Goal: Task Accomplishment & Management: Use online tool/utility

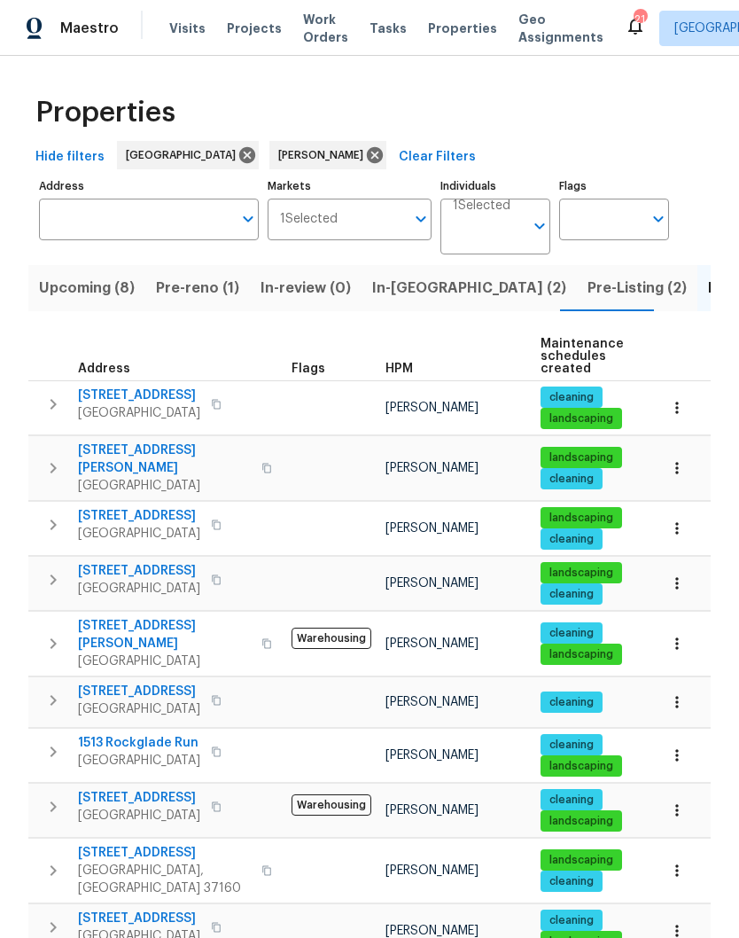
scroll to position [41, 0]
click at [521, 213] on input "Individuals" at bounding box center [488, 234] width 71 height 42
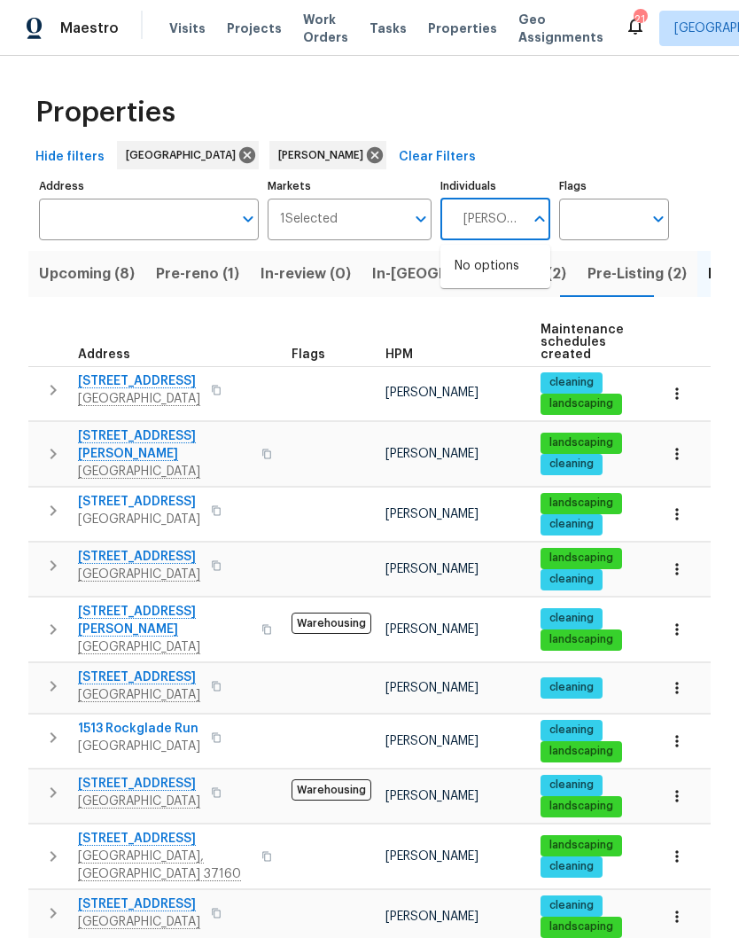
type input "[PERSON_NAME]"
click at [473, 257] on input "checkbox" at bounding box center [473, 275] width 37 height 37
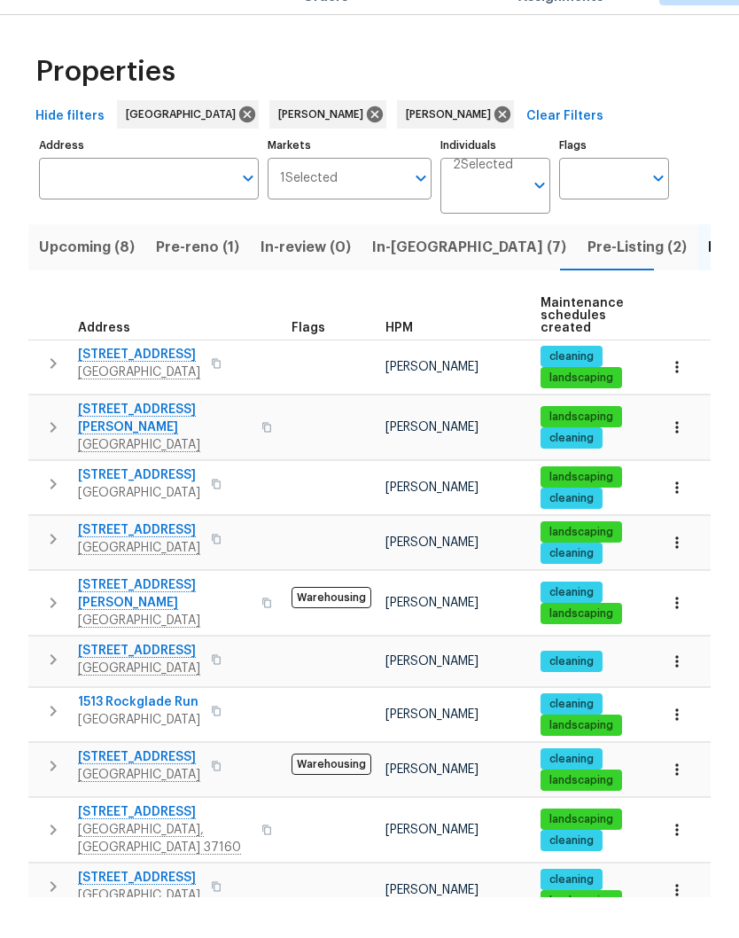
click at [395, 276] on span "In-[GEOGRAPHIC_DATA] (7)" at bounding box center [469, 288] width 194 height 25
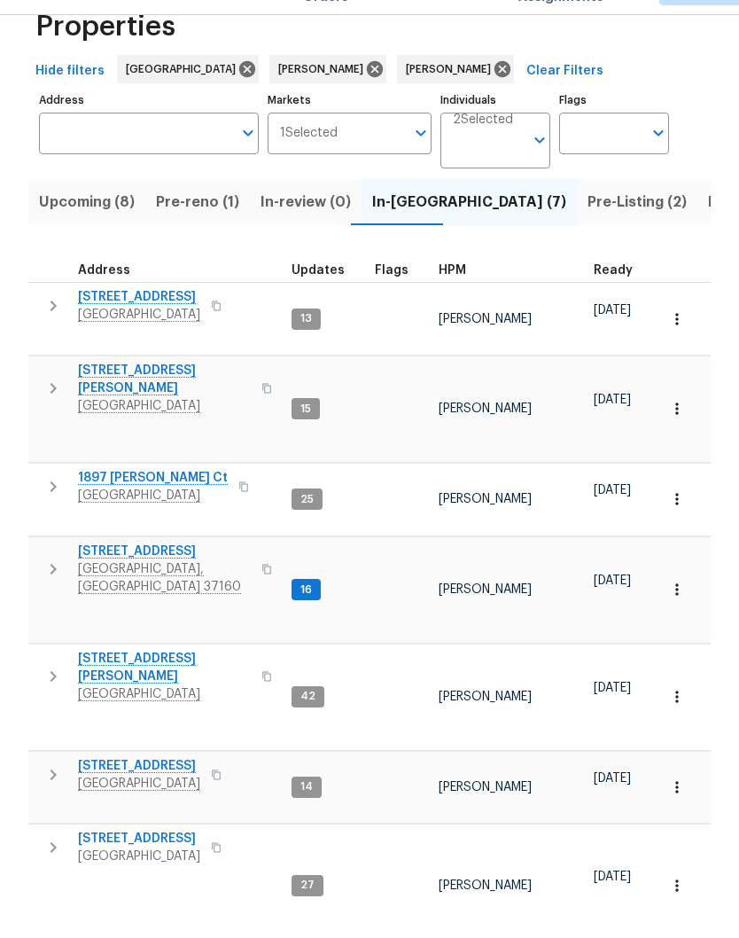
scroll to position [44, 0]
click at [156, 872] on span "[STREET_ADDRESS]" at bounding box center [139, 881] width 122 height 18
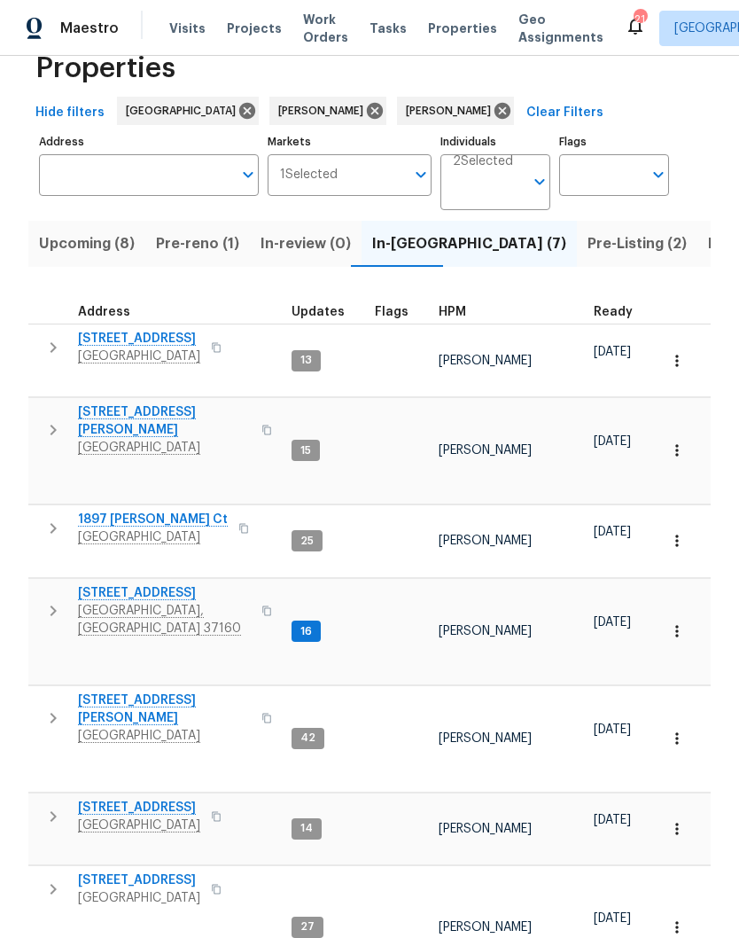
click at [151, 872] on span "[STREET_ADDRESS]" at bounding box center [139, 881] width 122 height 18
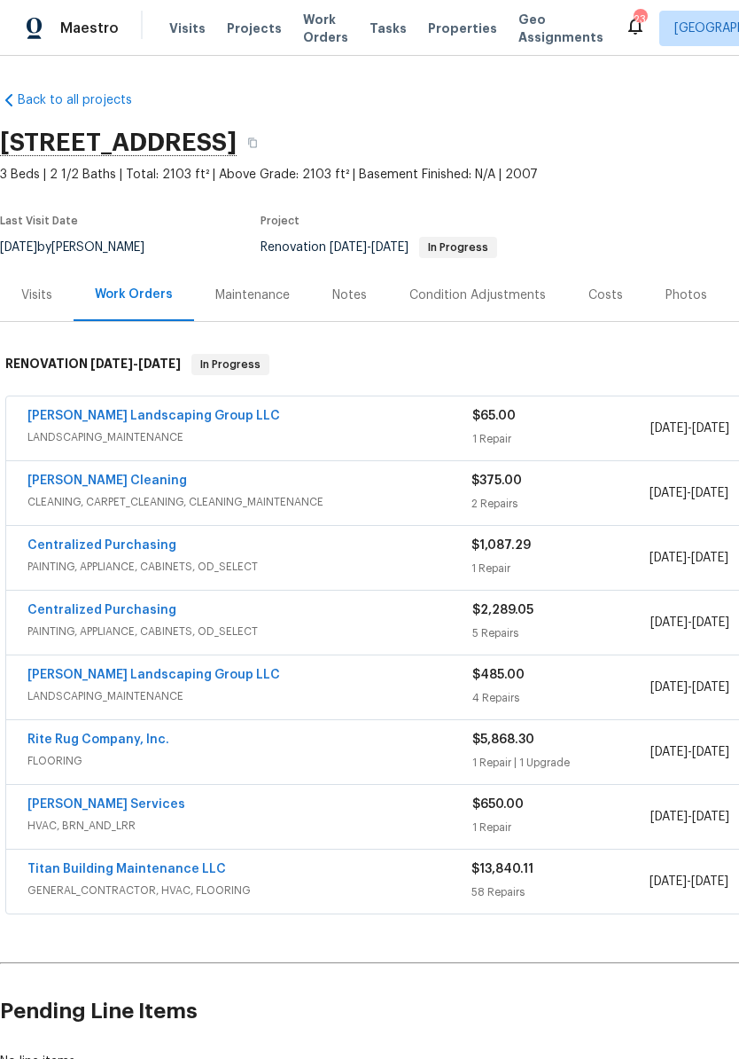
click at [197, 421] on link "Sandoval Landscaping Group LLC" at bounding box center [153, 416] width 253 height 12
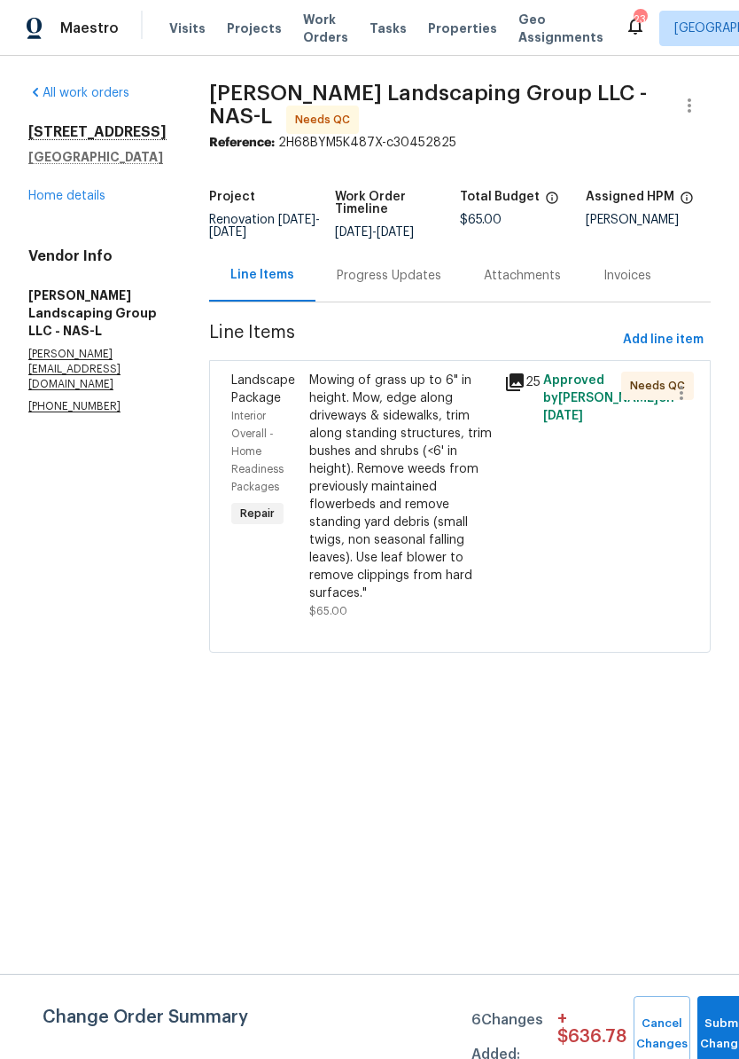
click at [459, 400] on div "Mowing of grass up to 6" in height. Mow, edge along driveways & sidewalks, trim…" at bounding box center [401, 486] width 184 height 231
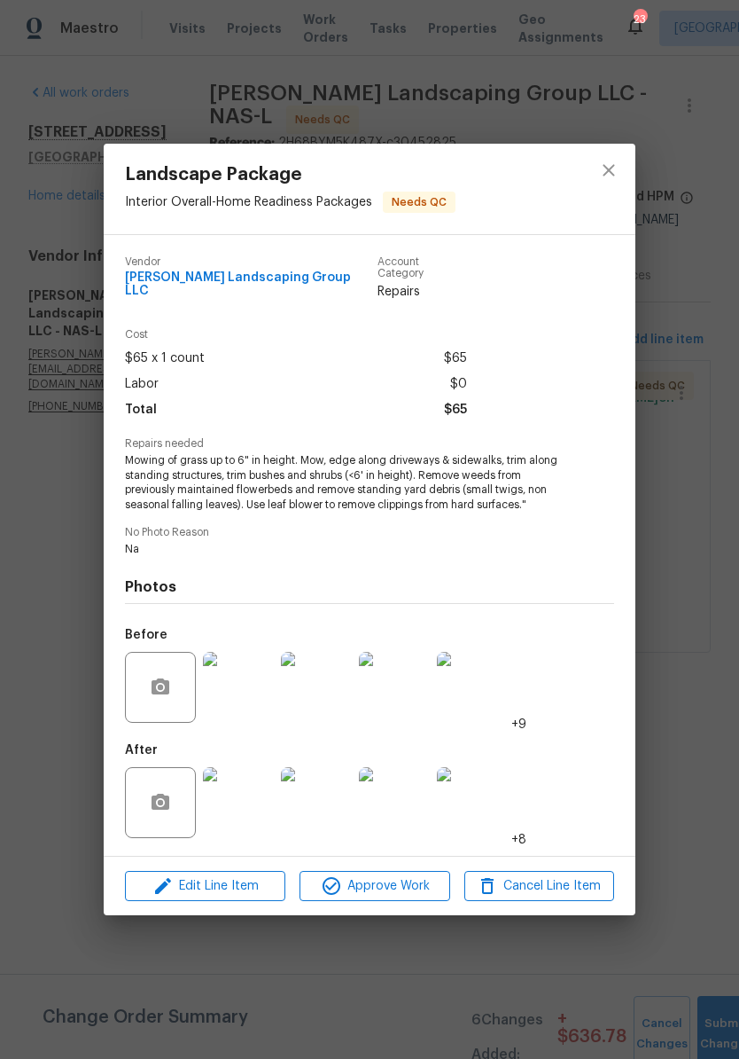
click at [252, 687] on img at bounding box center [238, 687] width 71 height 71
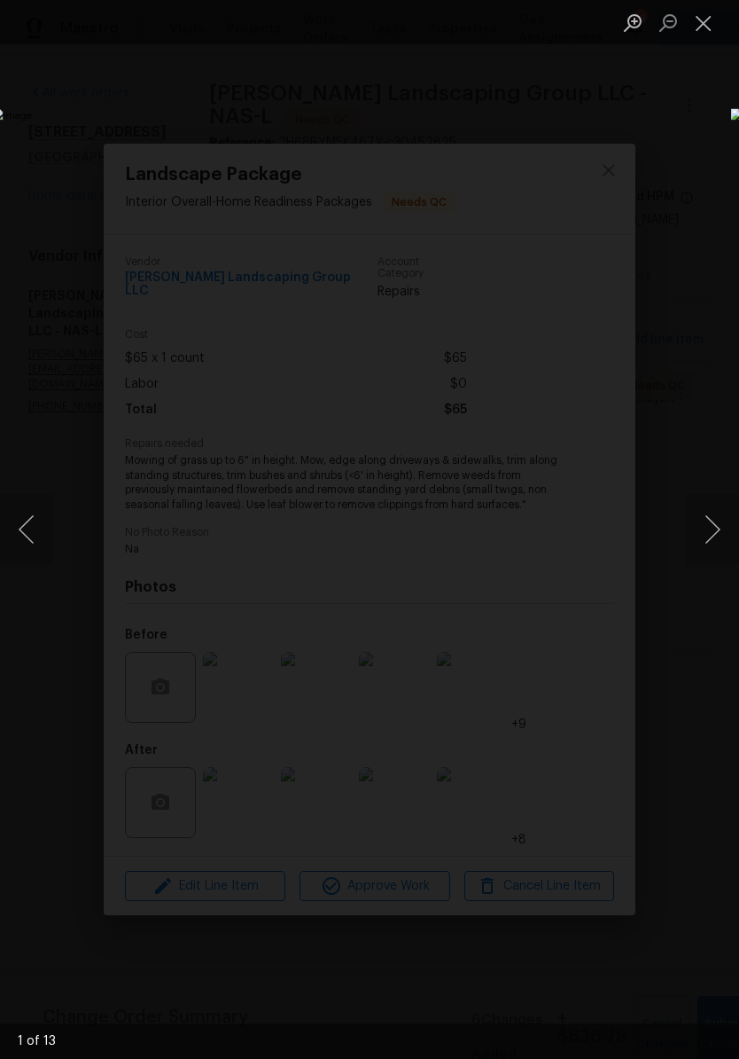
click at [716, 534] on button "Next image" at bounding box center [712, 529] width 53 height 71
click at [719, 532] on button "Next image" at bounding box center [712, 529] width 53 height 71
click at [714, 530] on button "Next image" at bounding box center [712, 529] width 53 height 71
click at [719, 532] on button "Next image" at bounding box center [712, 529] width 53 height 71
click at [719, 539] on button "Next image" at bounding box center [712, 529] width 53 height 71
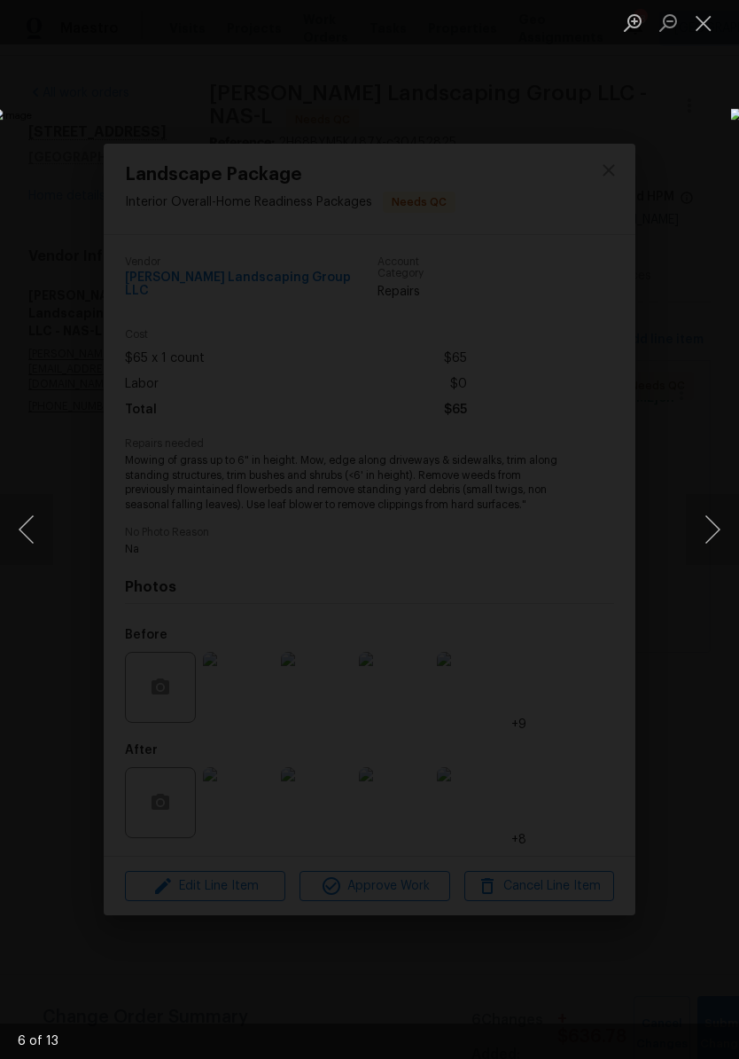
click at [715, 532] on button "Next image" at bounding box center [712, 529] width 53 height 71
click at [720, 536] on button "Next image" at bounding box center [712, 529] width 53 height 71
click at [718, 531] on button "Next image" at bounding box center [712, 529] width 53 height 71
click at [722, 537] on button "Next image" at bounding box center [712, 529] width 53 height 71
click at [721, 546] on button "Next image" at bounding box center [712, 529] width 53 height 71
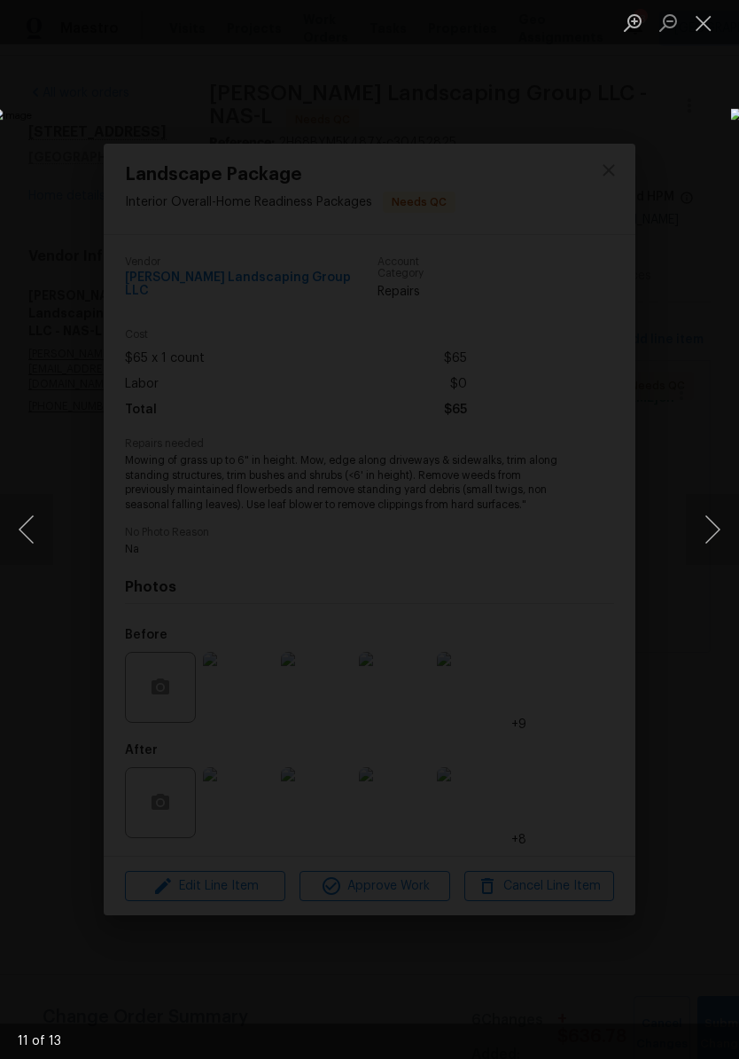
click at [715, 540] on button "Next image" at bounding box center [712, 529] width 53 height 71
click at [715, 536] on button "Next image" at bounding box center [712, 529] width 53 height 71
click at [705, 29] on button "Close lightbox" at bounding box center [703, 22] width 35 height 31
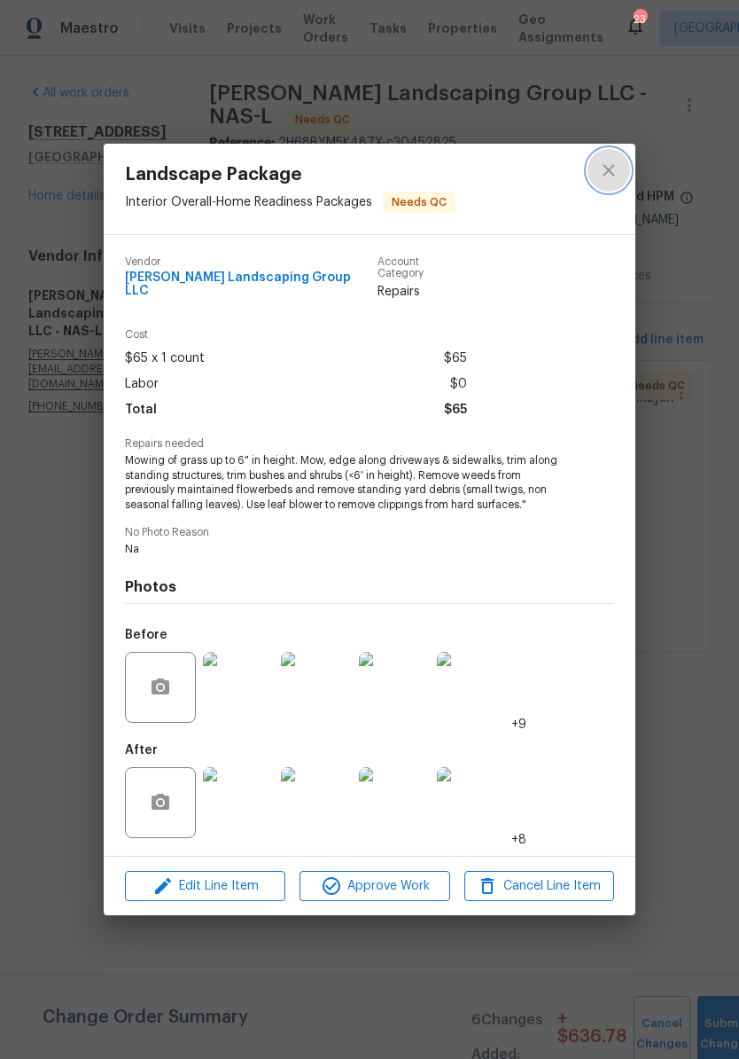
click at [615, 176] on icon "close" at bounding box center [608, 170] width 21 height 21
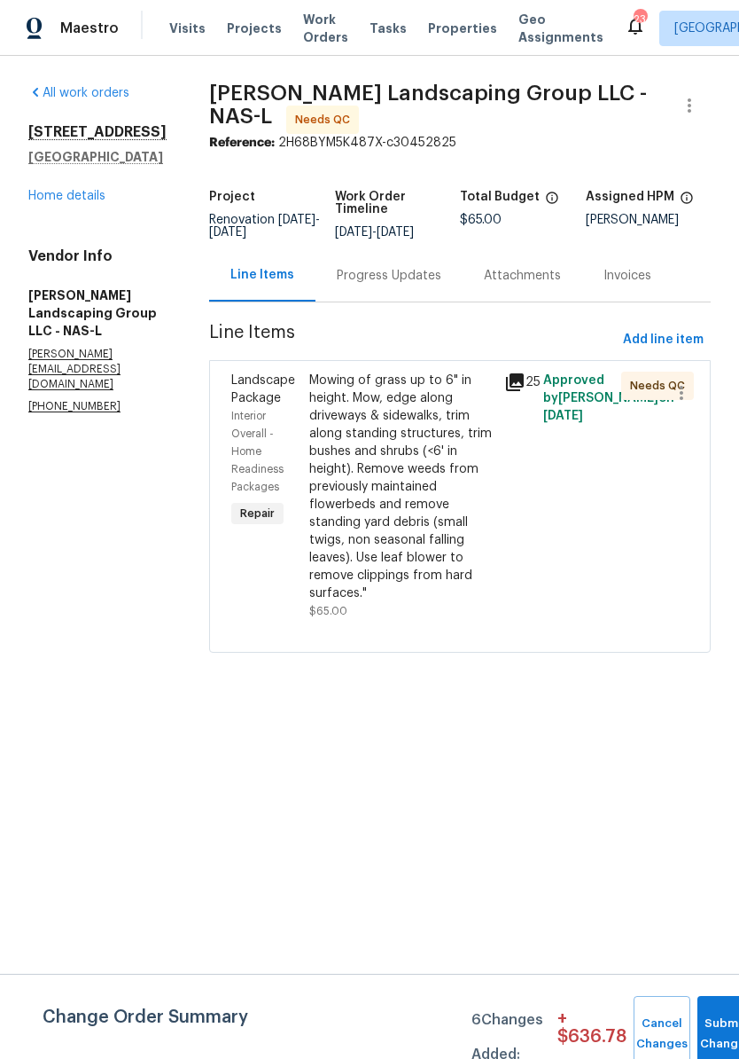
click at [445, 409] on div "Mowing of grass up to 6" in height. Mow, edge along driveways & sidewalks, trim…" at bounding box center [401, 486] width 184 height 231
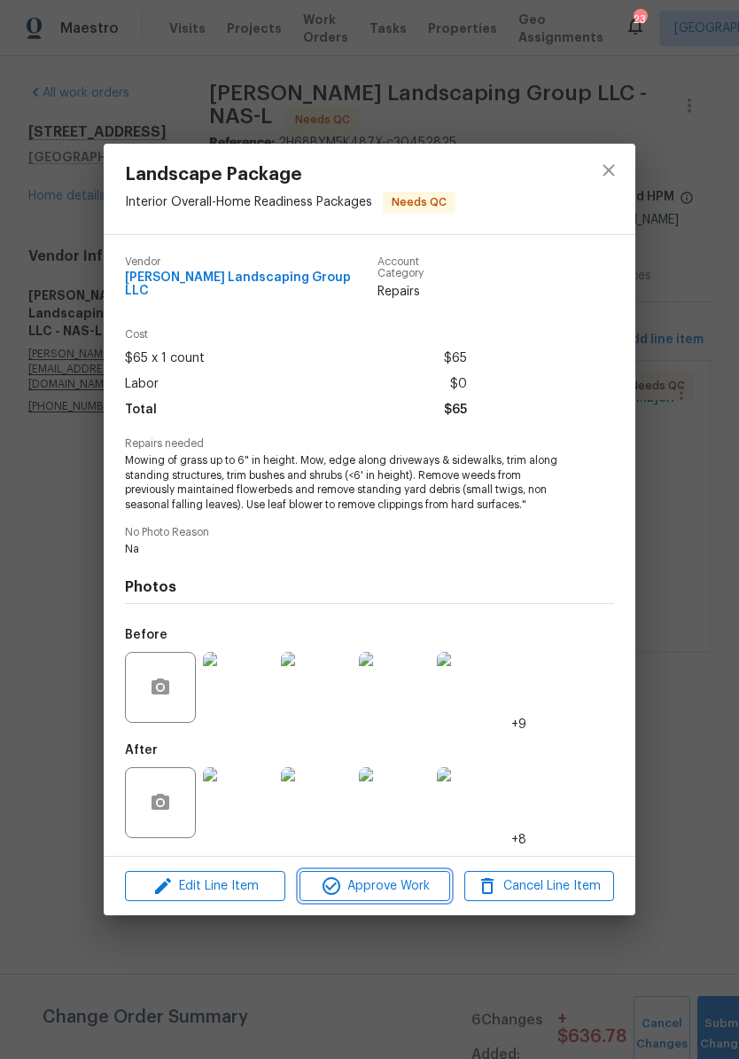
click at [422, 886] on span "Approve Work" at bounding box center [374, 886] width 139 height 22
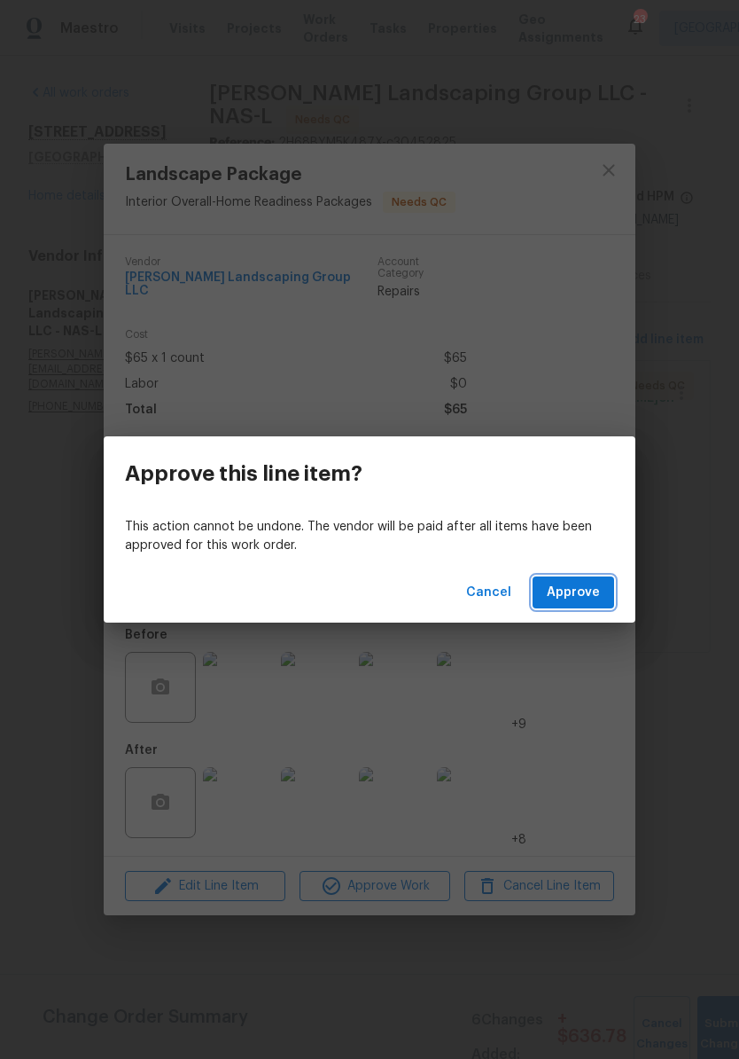
click at [595, 598] on span "Approve" at bounding box center [573, 593] width 53 height 22
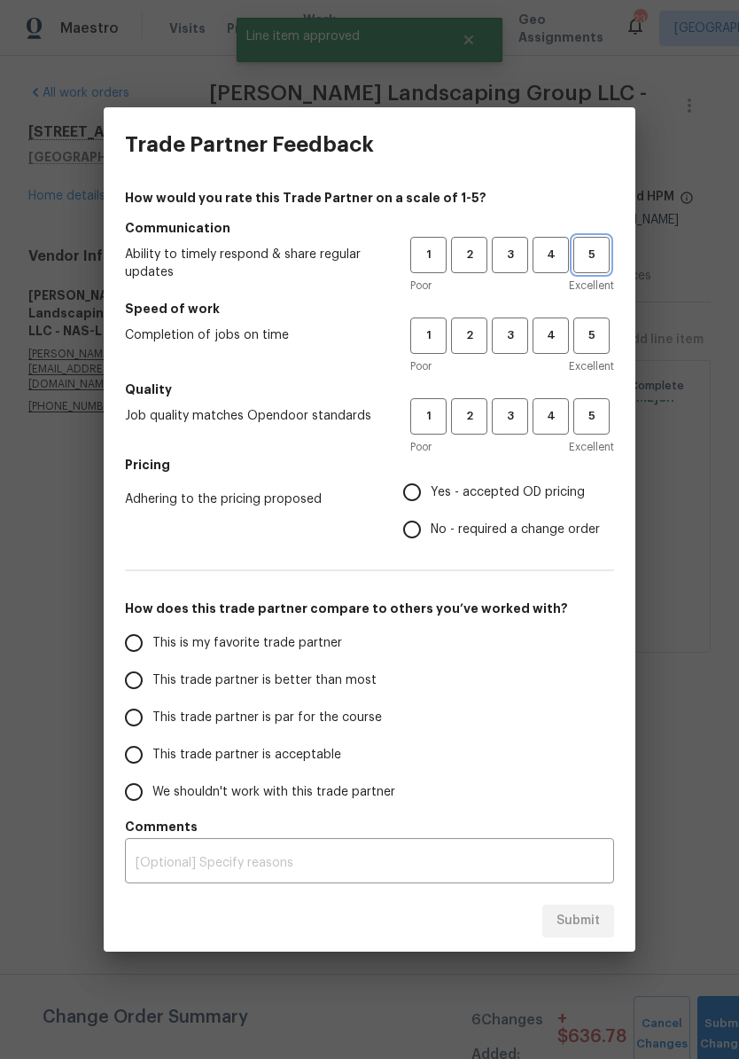
click at [596, 261] on span "5" at bounding box center [591, 255] width 33 height 20
click at [595, 340] on span "5" at bounding box center [591, 335] width 33 height 20
click at [599, 410] on span "5" at bounding box center [591, 416] width 33 height 20
click at [425, 499] on input "Yes - accepted OD pricing" at bounding box center [412, 491] width 37 height 37
radio input "true"
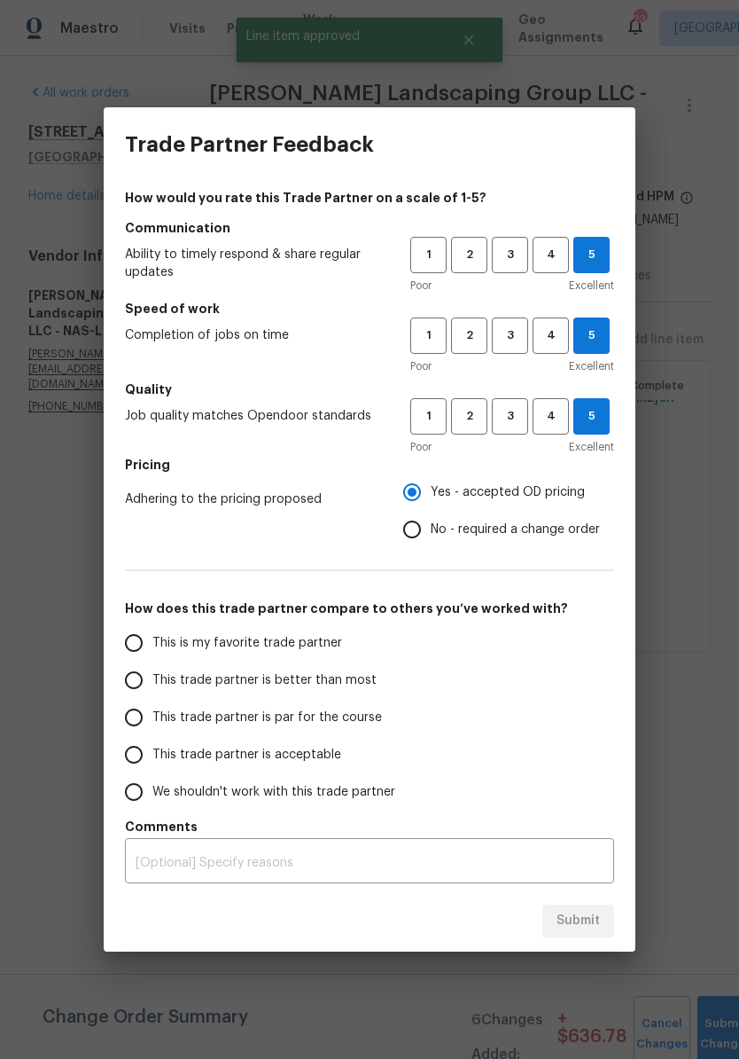
click at [142, 651] on input "This is my favorite trade partner" at bounding box center [133, 642] width 37 height 37
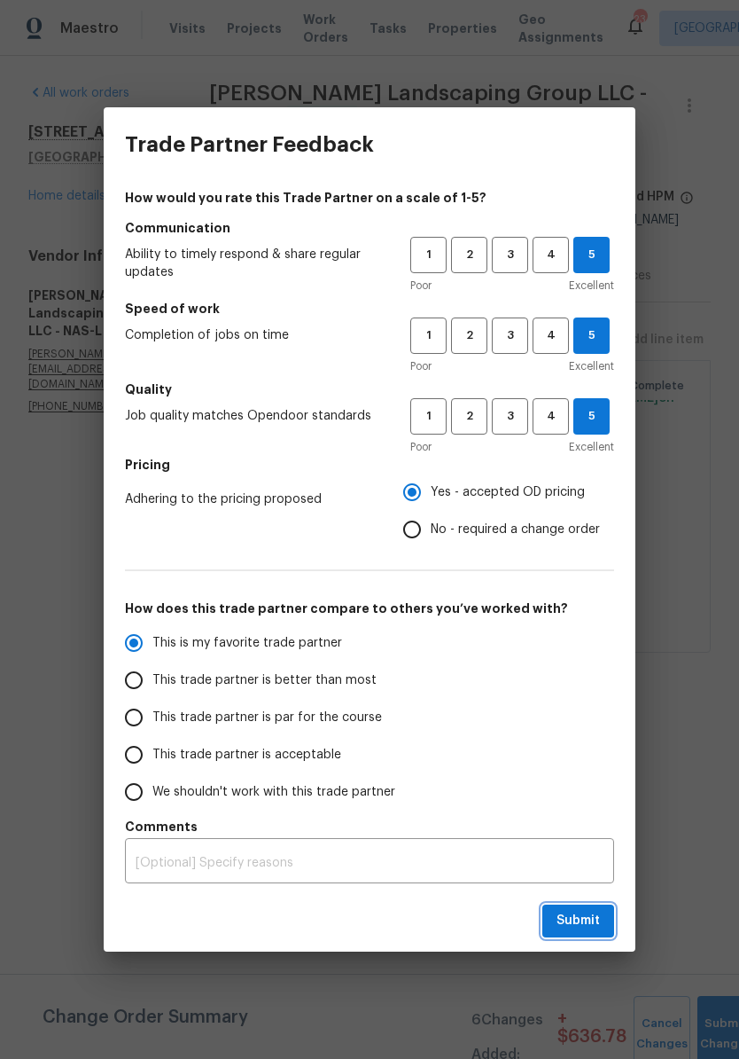
click at [586, 917] on span "Submit" at bounding box center [578, 921] width 43 height 22
radio input "true"
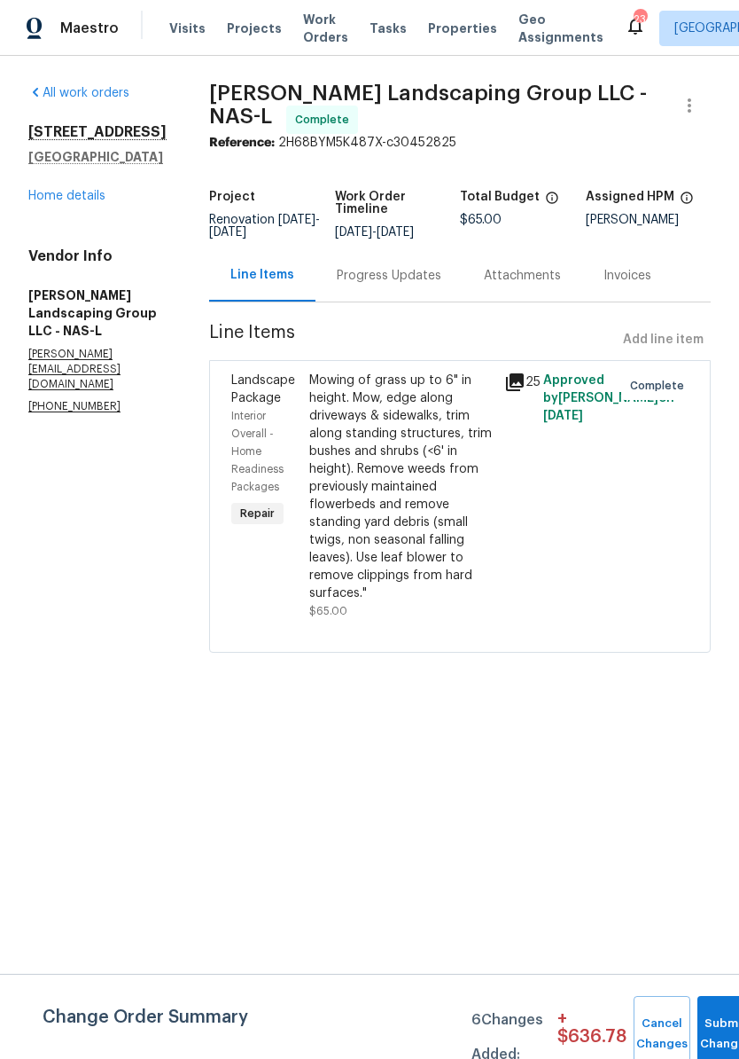
click at [88, 200] on link "Home details" at bounding box center [66, 196] width 77 height 12
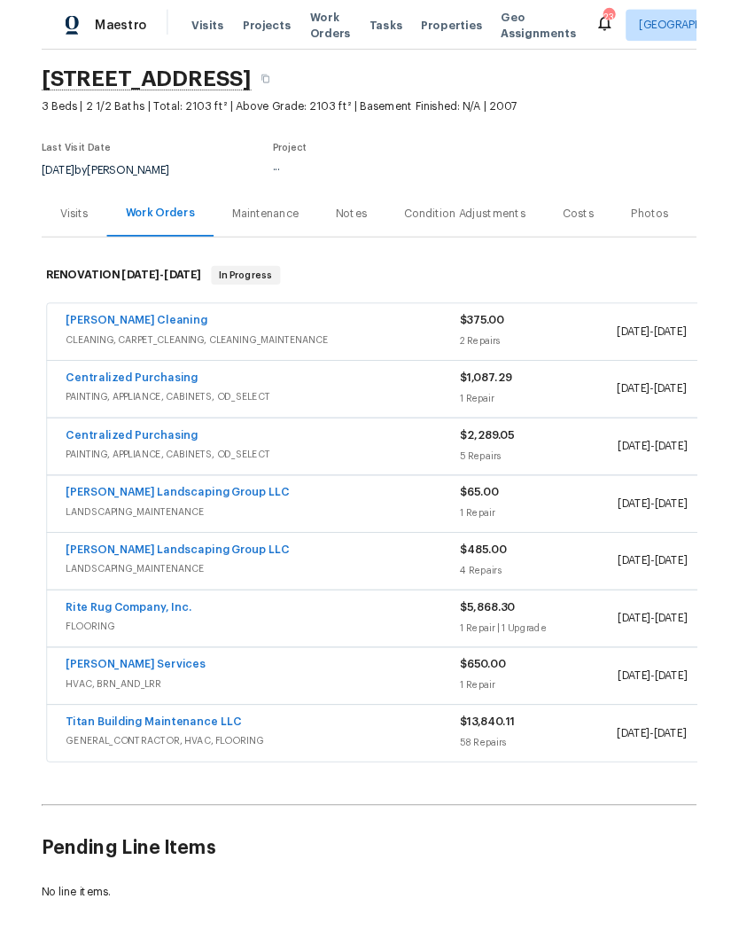
scroll to position [54, 0]
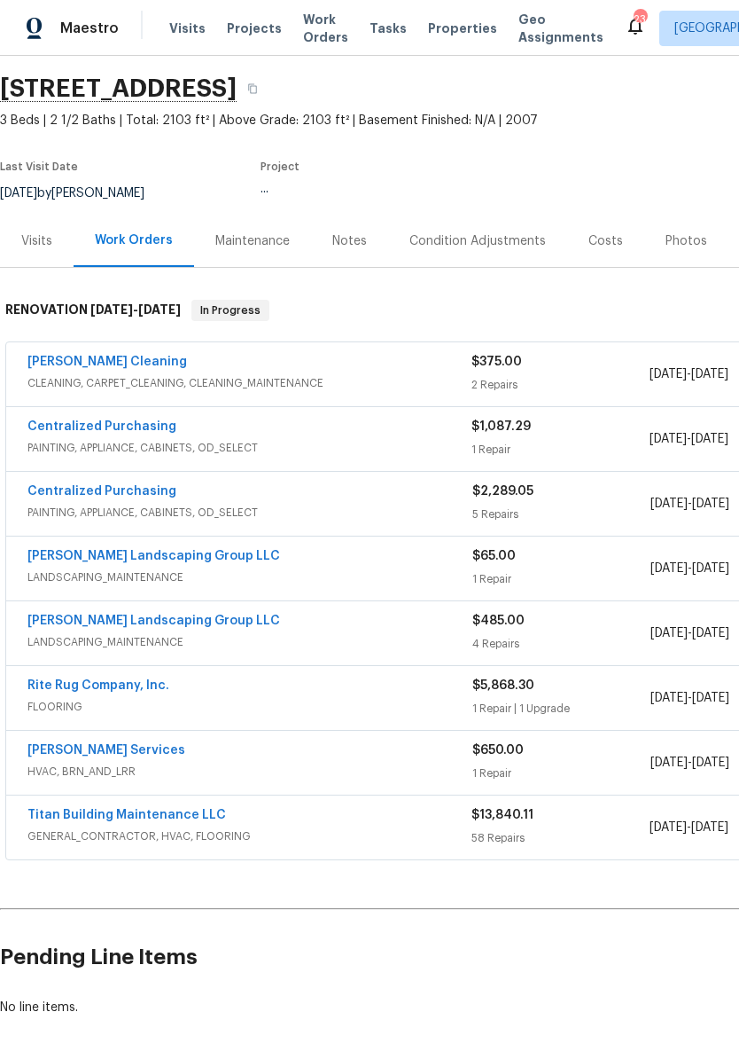
click at [175, 818] on link "Titan Building Maintenance LLC" at bounding box center [126, 815] width 199 height 12
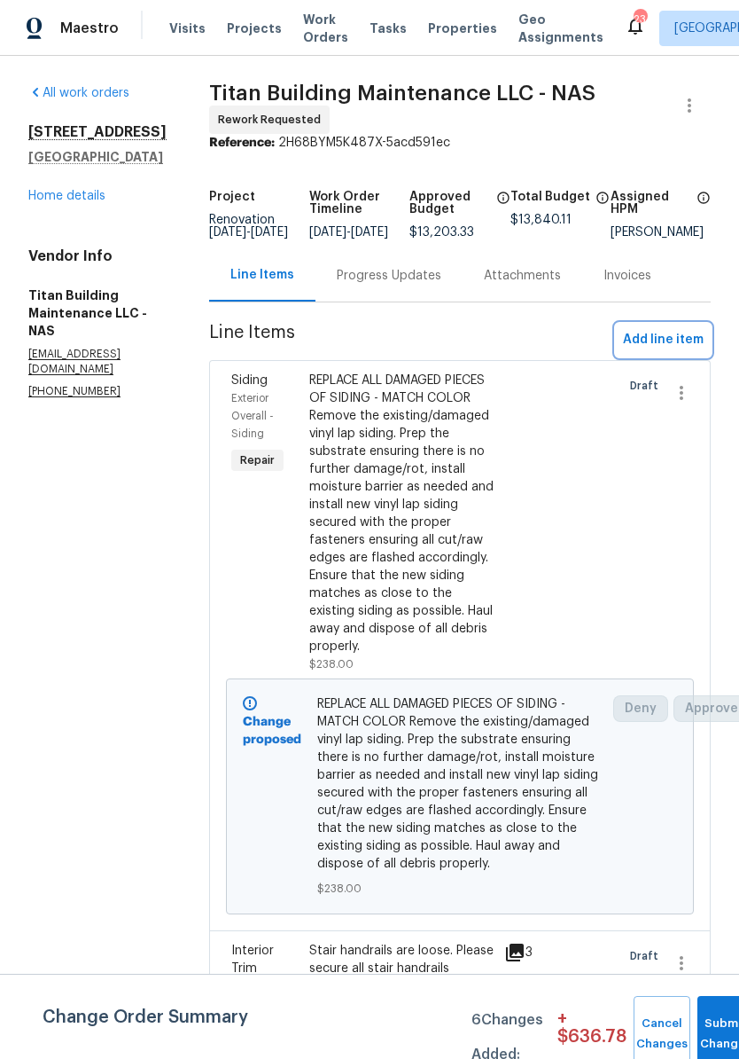
click at [673, 351] on span "Add line item" at bounding box center [663, 340] width 81 height 22
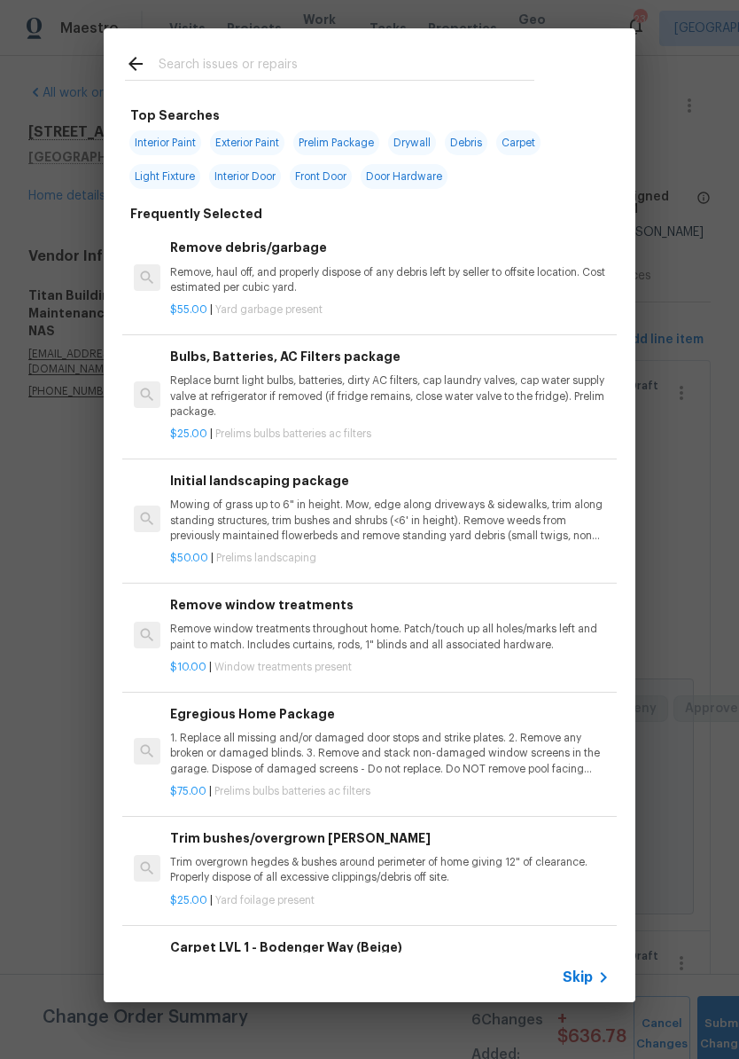
click at [312, 64] on input "text" at bounding box center [347, 66] width 376 height 27
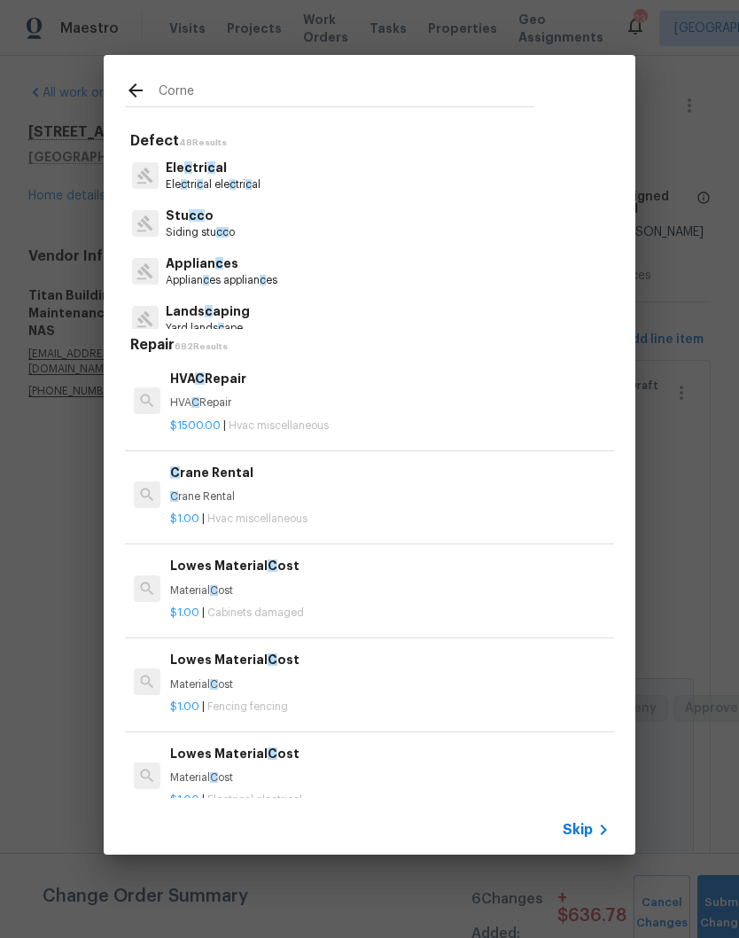
type input "Corner"
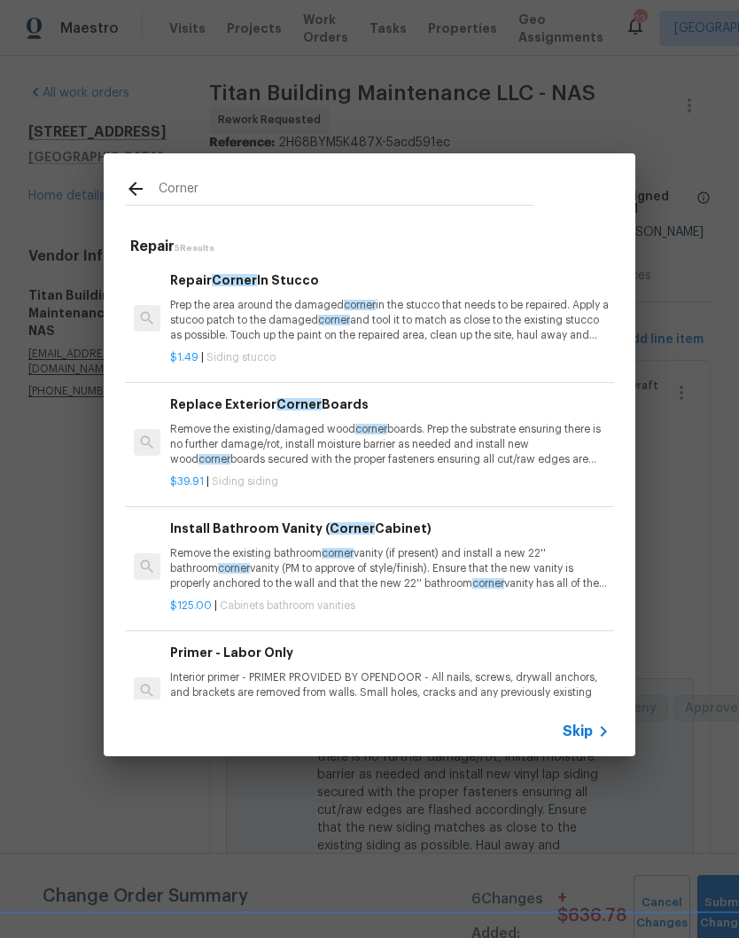
click at [346, 434] on p "Remove the existing/damaged wood corner boards. Prep the substrate ensuring the…" at bounding box center [390, 444] width 440 height 45
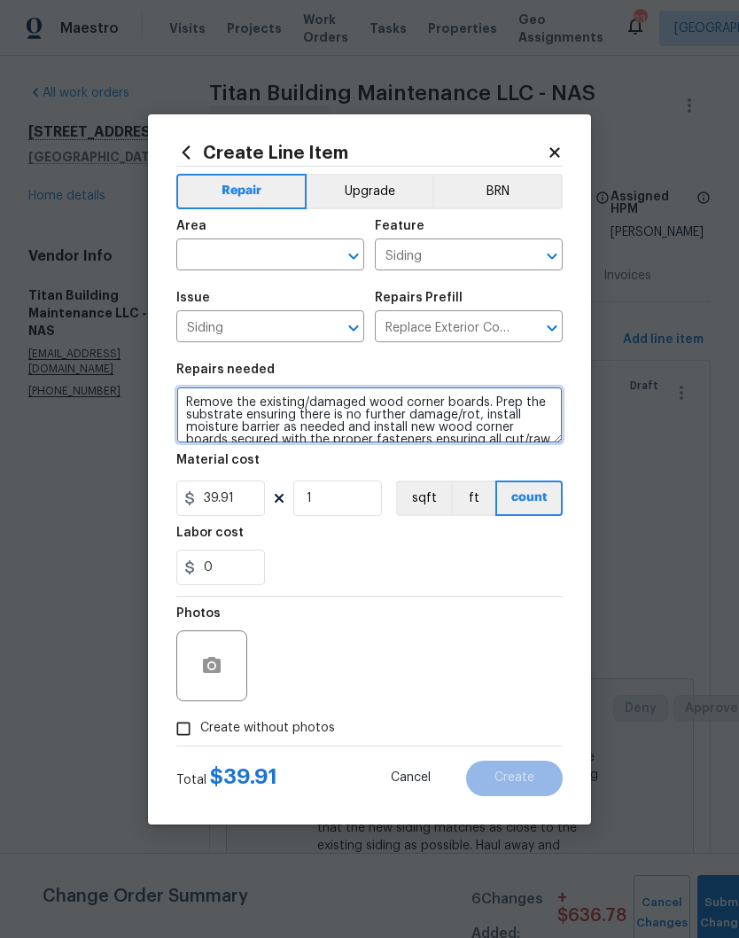
click at [403, 402] on textarea "Remove the existing/damaged wood corner boards. Prep the substrate ensuring the…" at bounding box center [369, 415] width 387 height 57
click at [475, 433] on textarea "Remove the existing/damaged vinyl corner boards. Prep the substrate ensuring th…" at bounding box center [369, 415] width 387 height 57
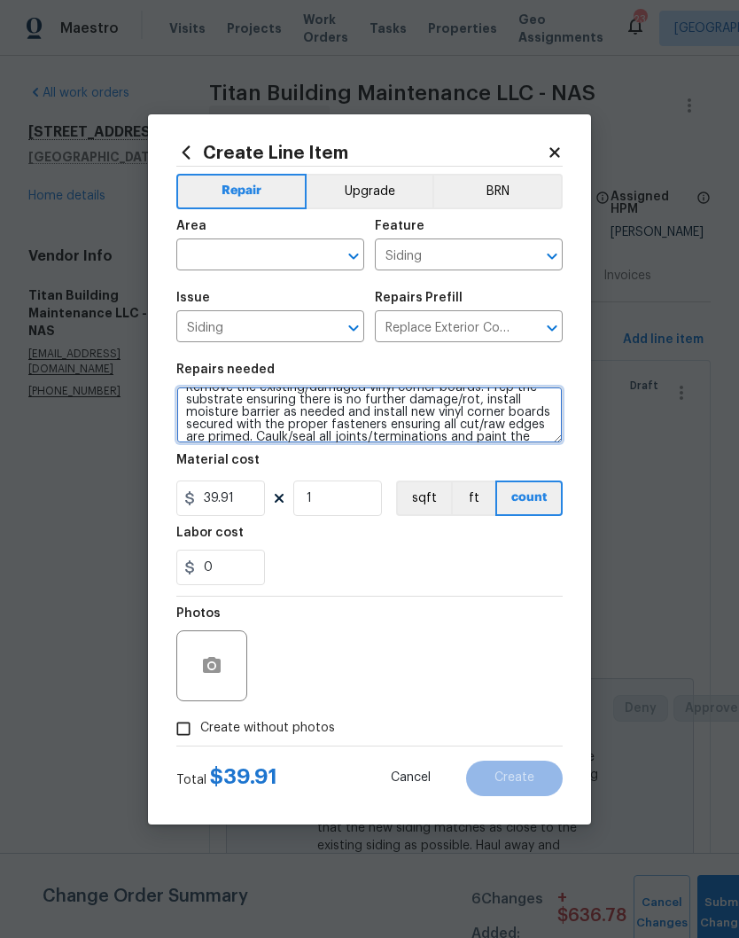
scroll to position [32, 0]
type textarea "Remove the existing/damaged vinyl corner boards. Prep the substrate ensuring th…"
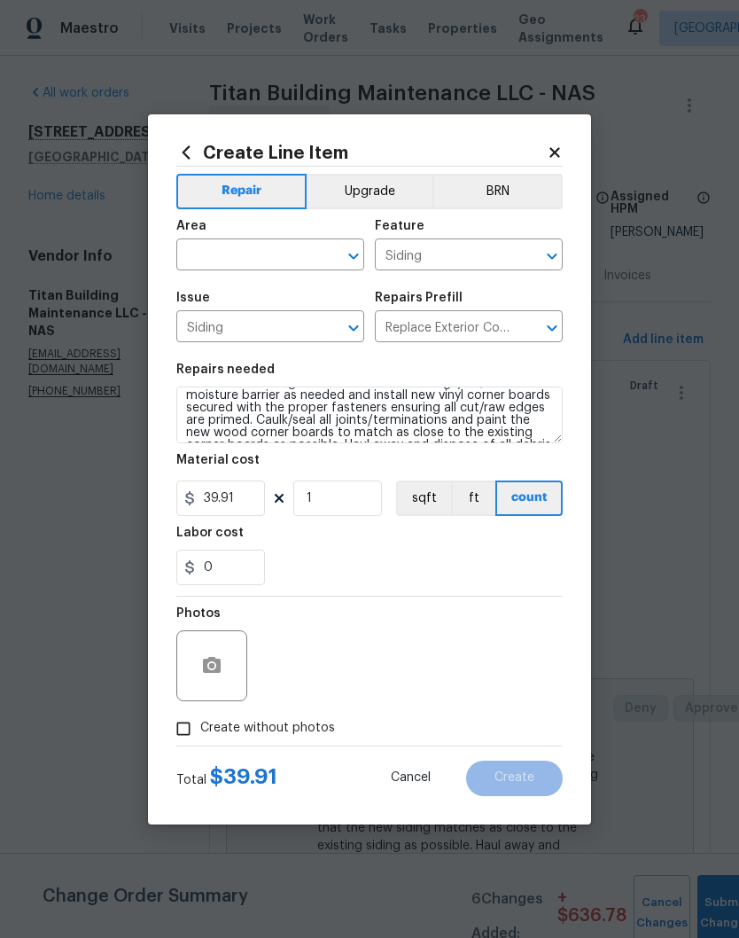
click at [312, 247] on input "text" at bounding box center [245, 256] width 138 height 27
click at [276, 331] on li "Exterior Overall" at bounding box center [270, 324] width 188 height 29
type input "Exterior Overall"
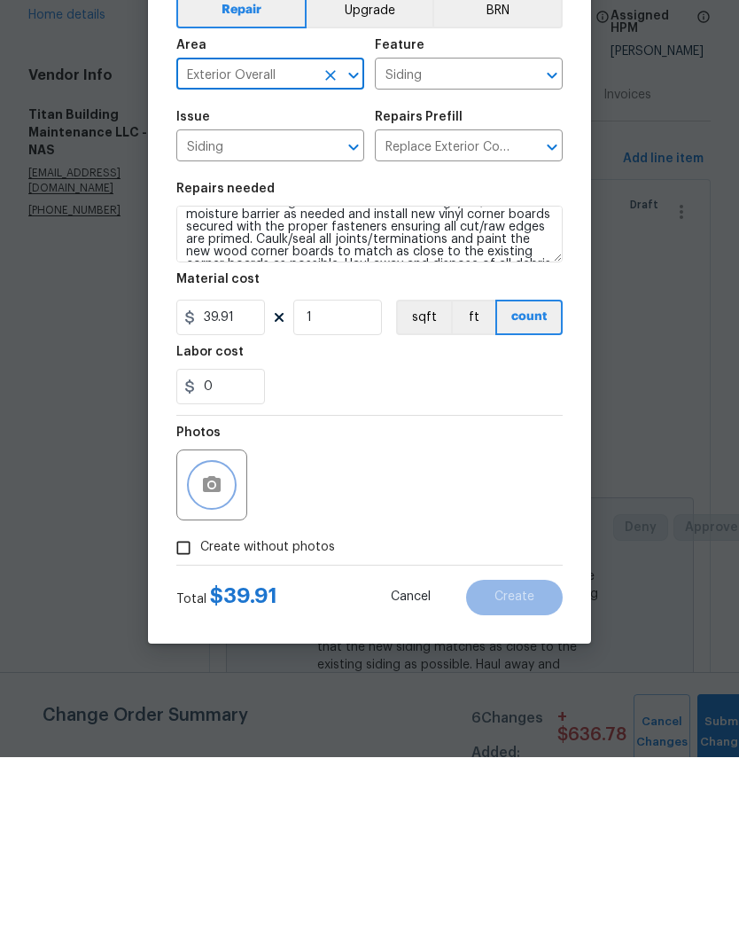
click at [218, 655] on icon "button" at bounding box center [211, 665] width 21 height 21
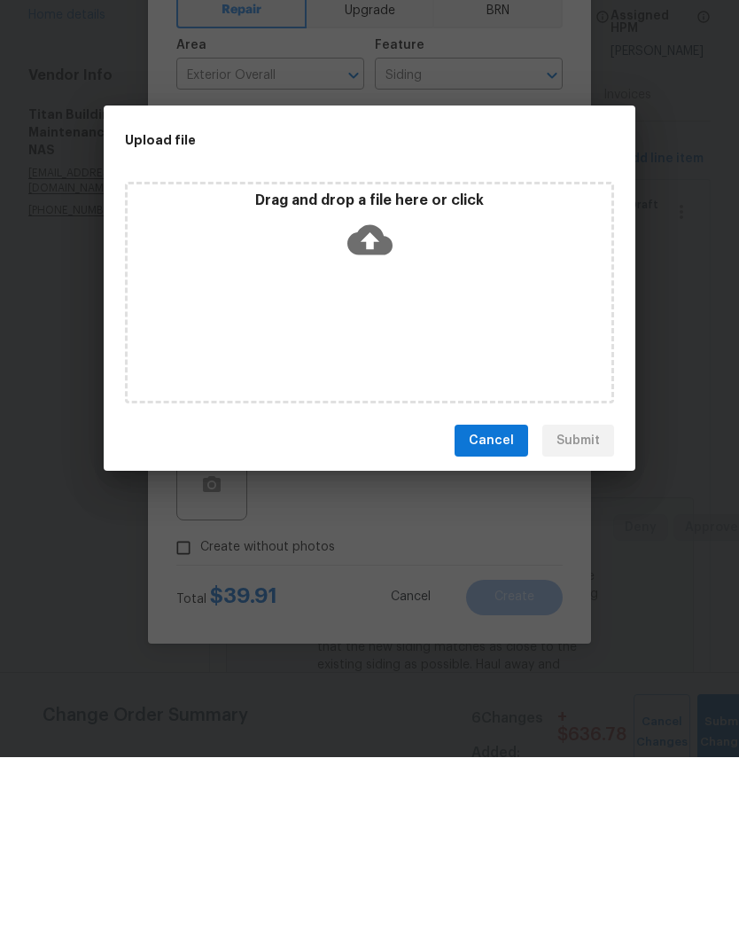
scroll to position [74, 0]
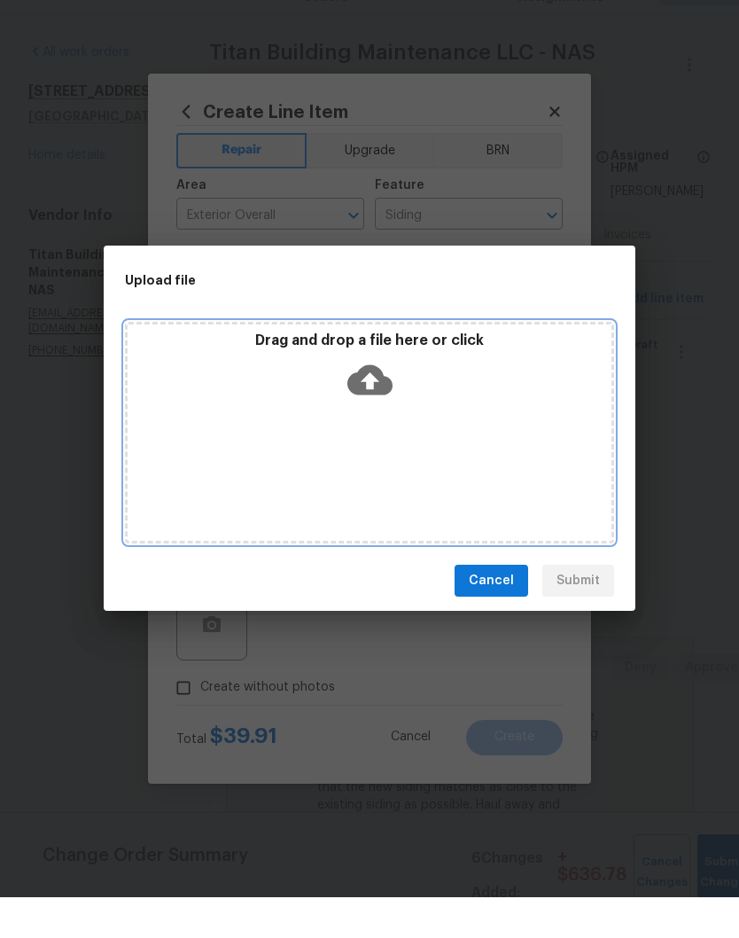
click at [440, 399] on div "Drag and drop a file here or click" at bounding box center [370, 410] width 484 height 76
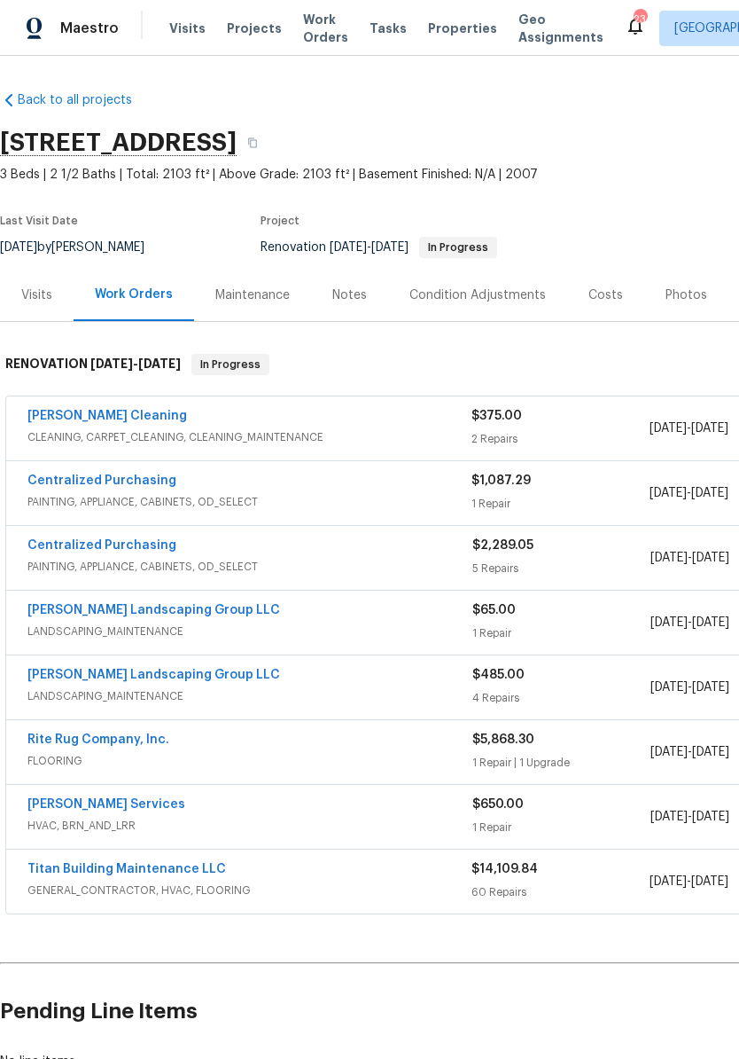
click at [147, 870] on link "Titan Building Maintenance LLC" at bounding box center [126, 869] width 199 height 12
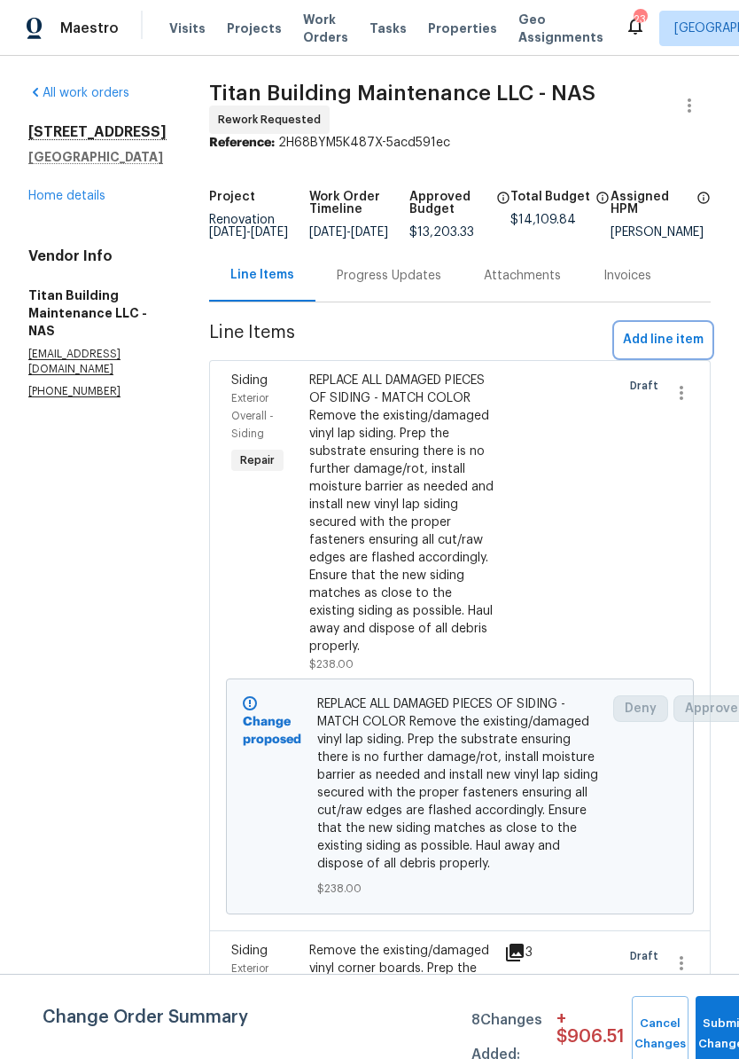
click at [681, 351] on span "Add line item" at bounding box center [663, 340] width 81 height 22
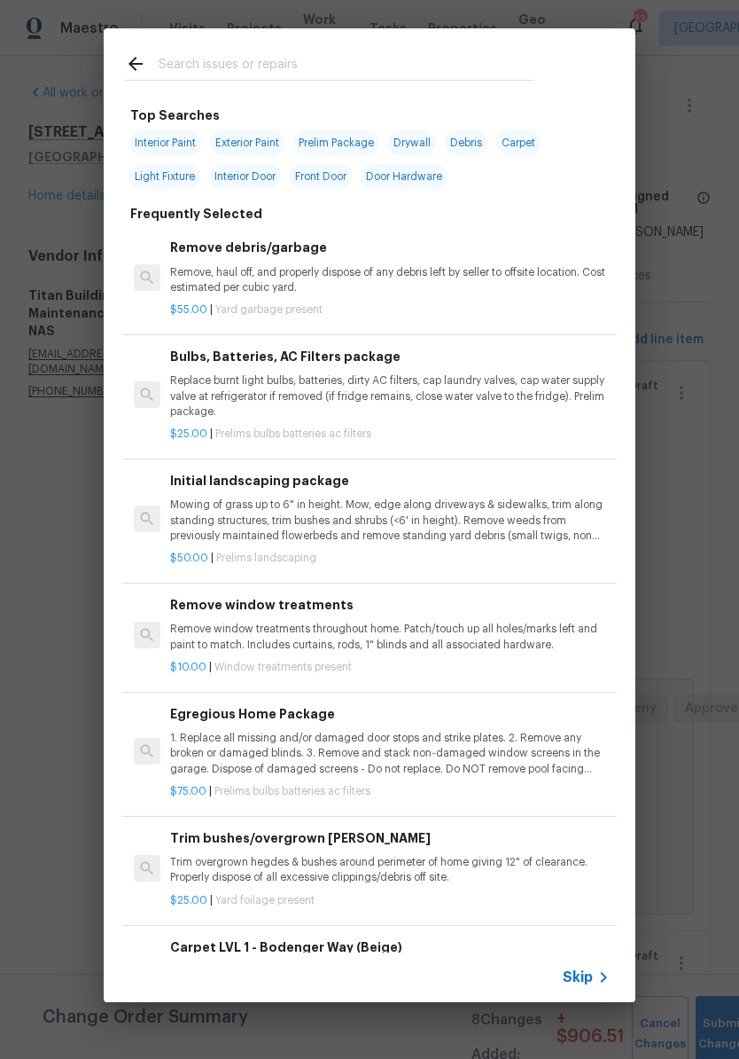
click at [362, 59] on input "text" at bounding box center [347, 66] width 376 height 27
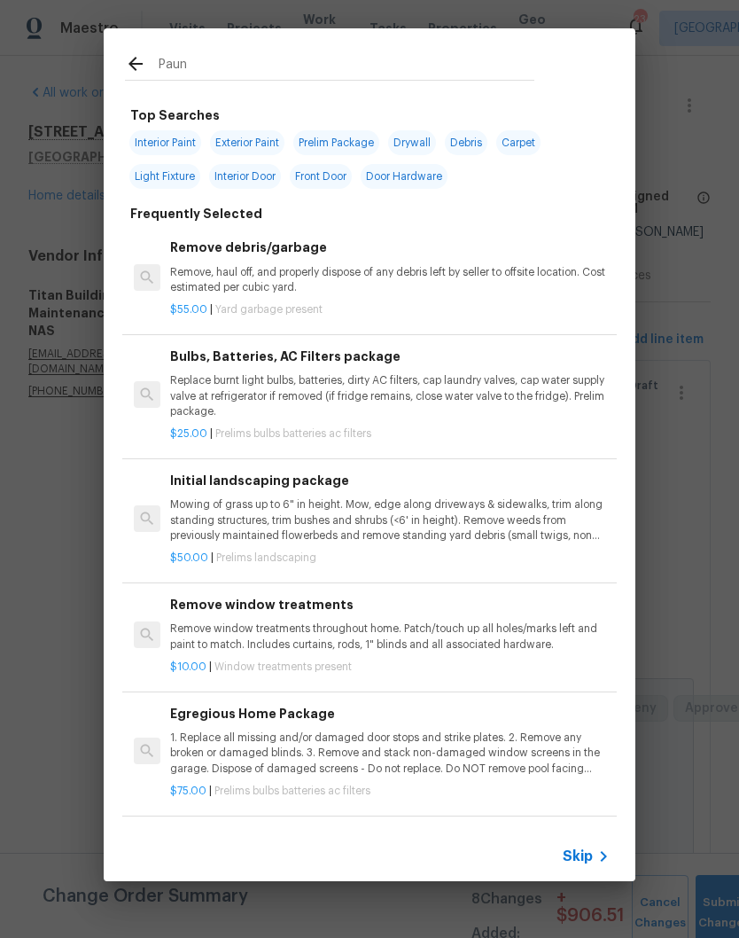
type input "Paunt"
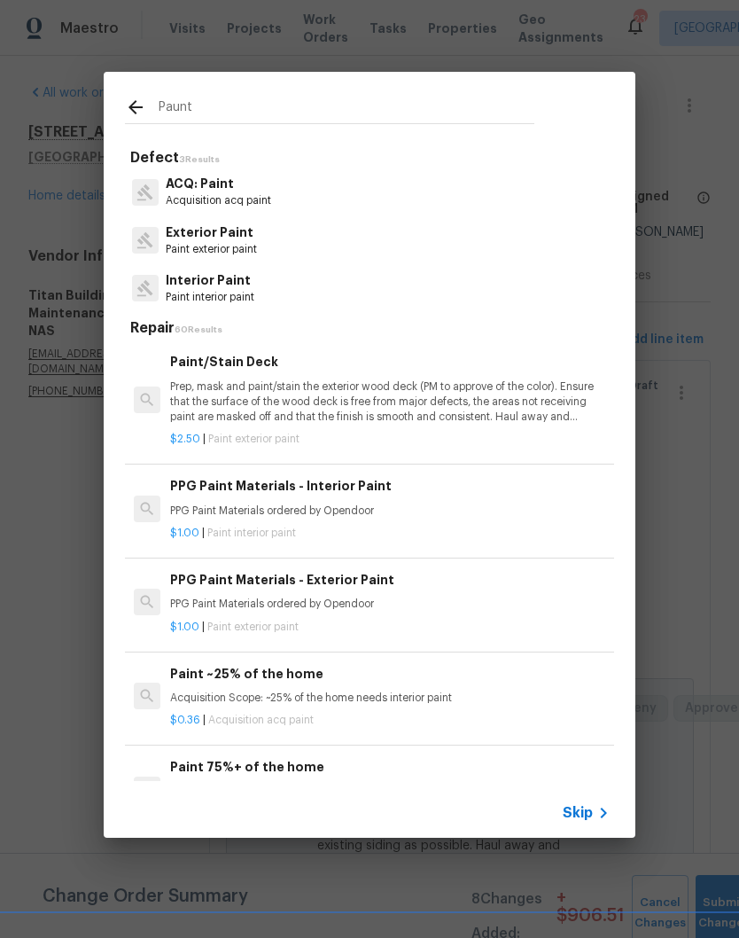
click at [236, 241] on p "Exterior Paint" at bounding box center [211, 232] width 91 height 19
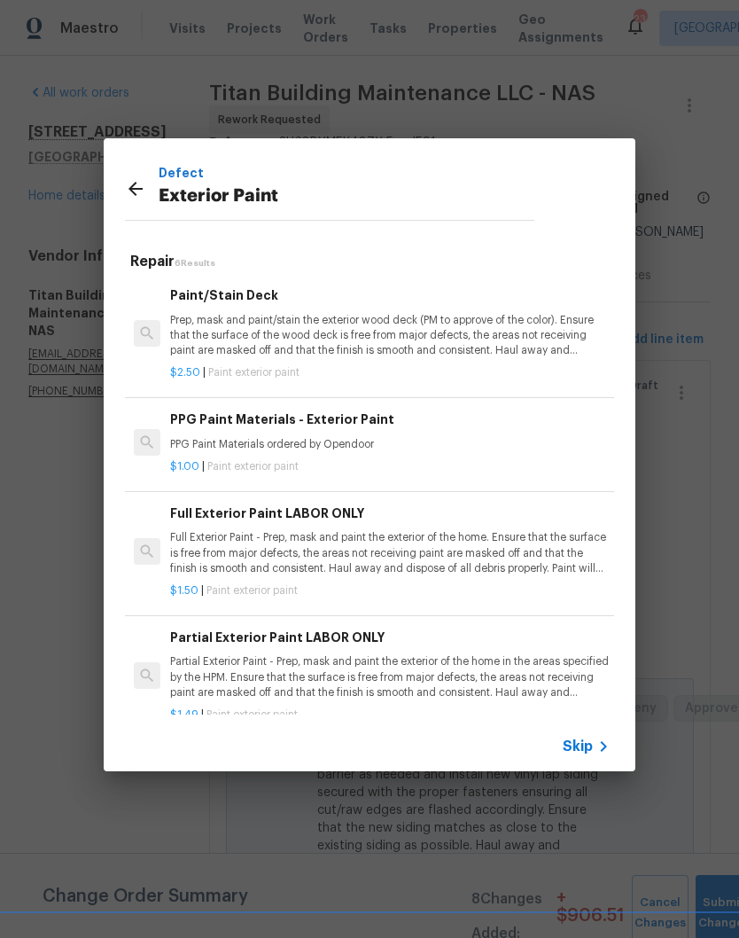
click at [286, 640] on h6 "Partial Exterior Paint LABOR ONLY" at bounding box center [390, 638] width 440 height 20
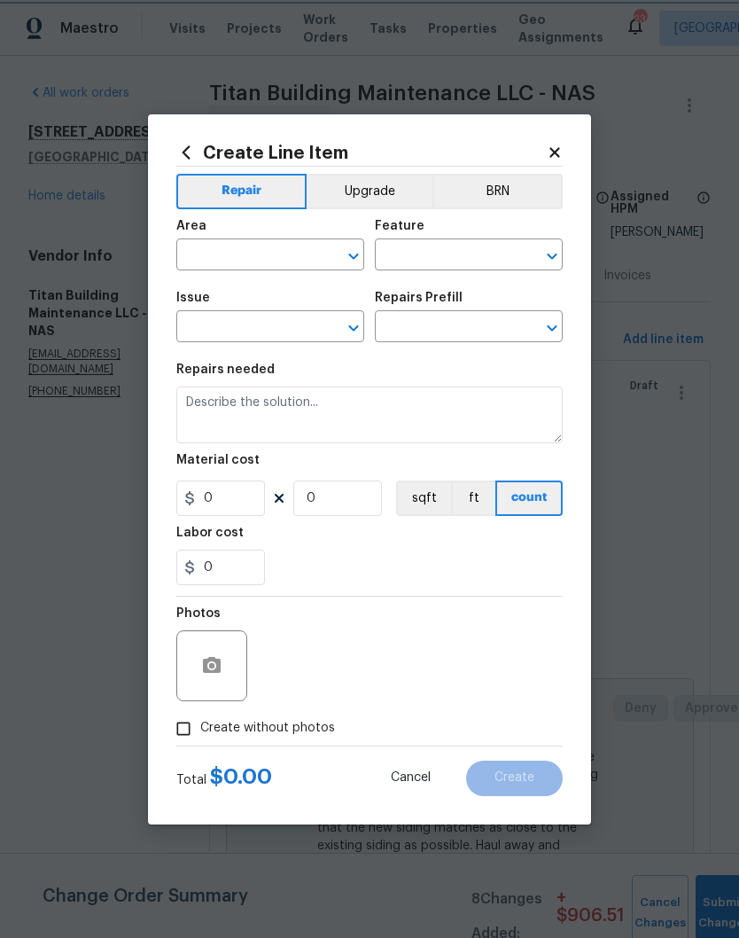
type input "Overall Paint"
type input "Exterior Paint"
type input "Partial Exterior Paint LABOR ONLY $1.49"
type textarea "Partial Exterior Paint - Prep, mask and paint the exterior of the home in the a…"
type input "1.49"
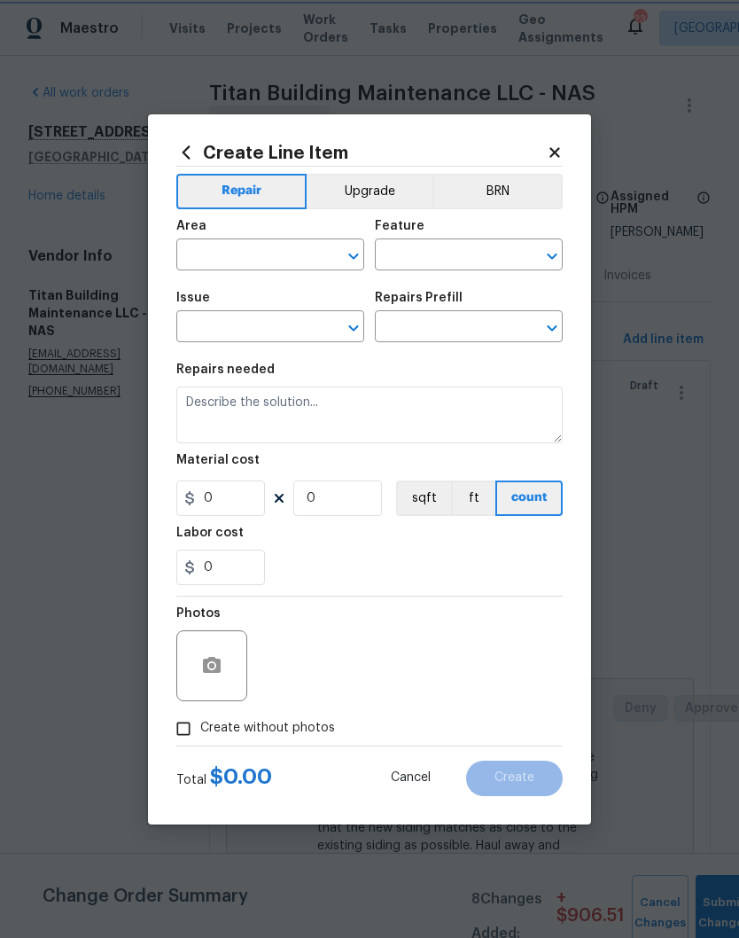
type input "1"
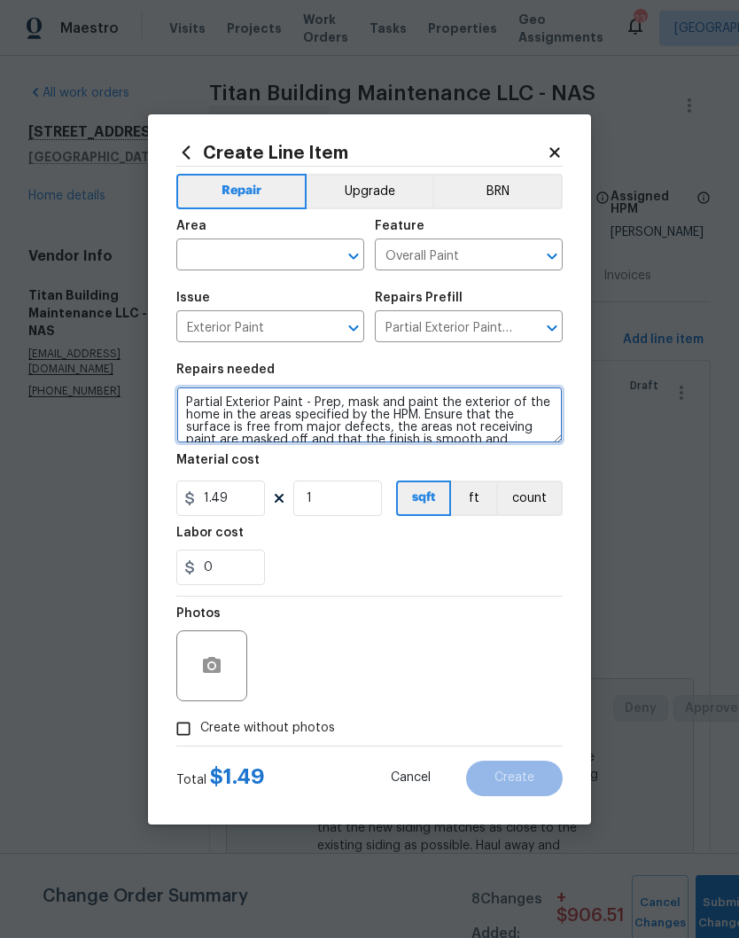
click at [192, 400] on textarea "Partial Exterior Paint - Prep, mask and paint the exterior of the home in the a…" at bounding box center [369, 415] width 387 height 57
click at [516, 408] on textarea "PAINT ALL SHUTTERS AND FRONT DOOR TO MATCH Partial Exterior Paint - Prep, mask …" at bounding box center [369, 415] width 387 height 57
click at [320, 254] on button "Clear" at bounding box center [330, 256] width 25 height 25
type textarea "PAINT ALL SHUTTERS AND FRONT DOOR TO MATCH - MATCH FRONT DOOR COLOR Partial Ext…"
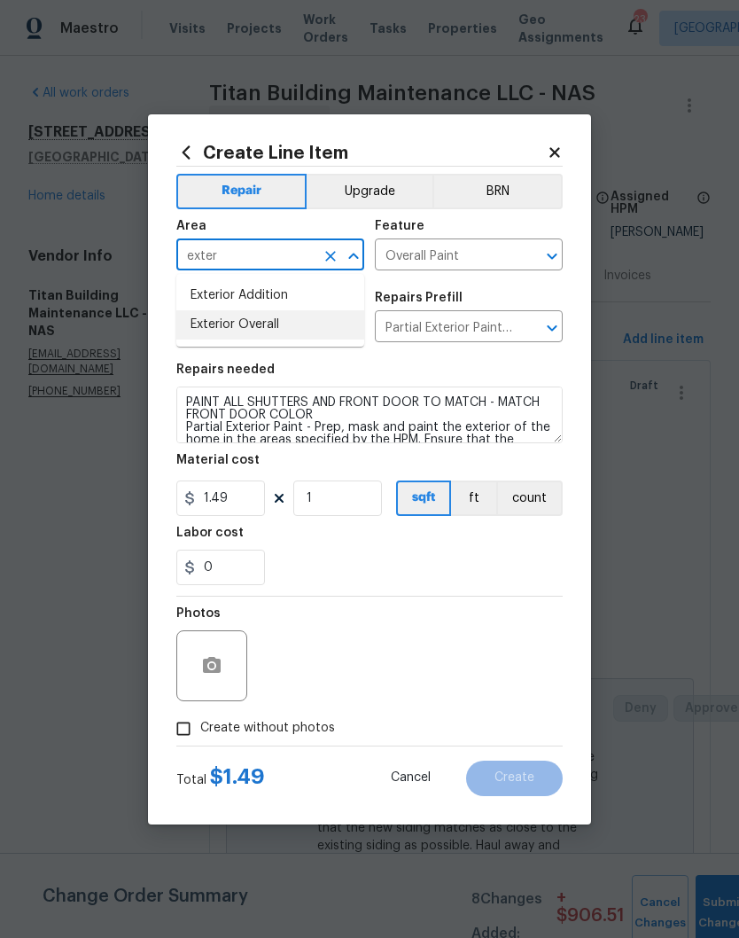
click at [278, 327] on li "Exterior Overall" at bounding box center [270, 324] width 188 height 29
type input "Exterior Overall"
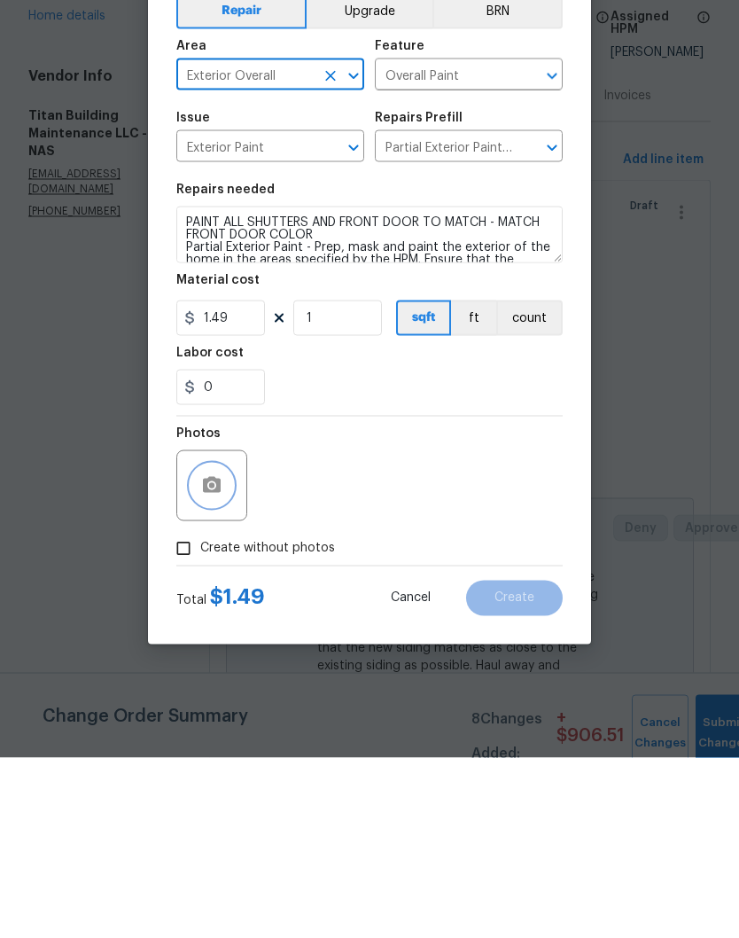
click at [218, 657] on icon "button" at bounding box center [212, 665] width 18 height 16
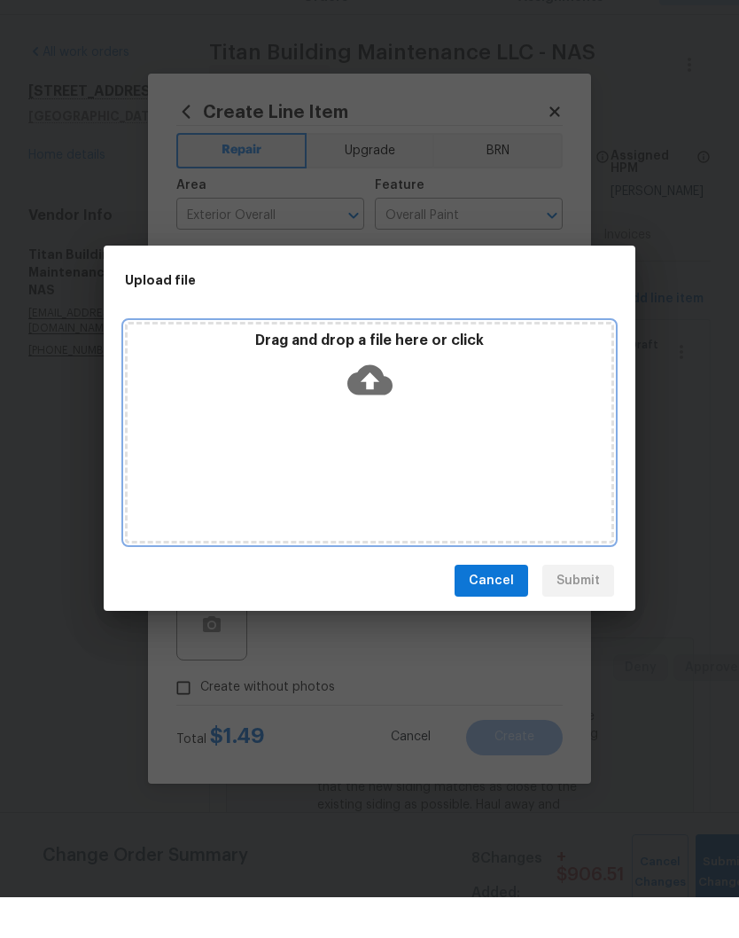
click at [421, 422] on div "Drag and drop a file here or click" at bounding box center [369, 474] width 489 height 222
